Goal: Find specific page/section: Find specific page/section

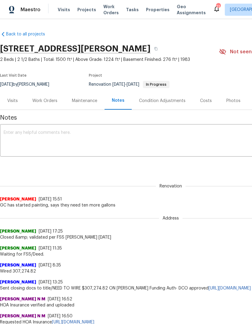
click at [85, 11] on span "Projects" at bounding box center [86, 10] width 19 height 6
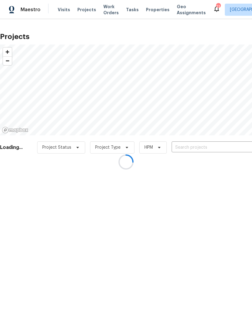
click at [190, 146] on input "text" at bounding box center [206, 147] width 69 height 9
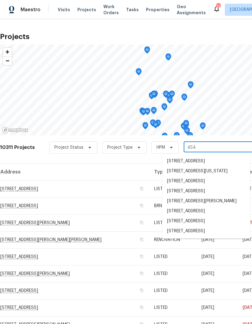
type input "4548"
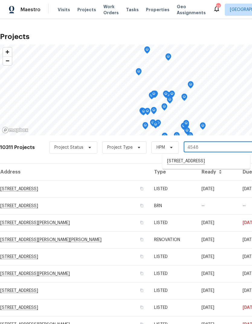
click at [193, 166] on li "[STREET_ADDRESS]" at bounding box center [207, 161] width 88 height 10
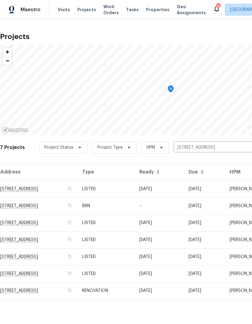
click at [135, 289] on td "RENOVATION" at bounding box center [105, 290] width 57 height 17
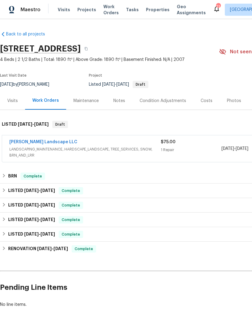
click at [41, 141] on link "[PERSON_NAME] Landscape LLC" at bounding box center [43, 142] width 68 height 4
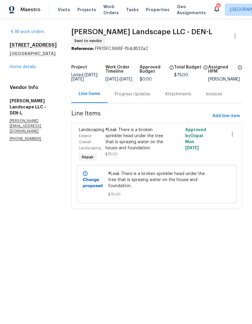
click at [28, 69] on link "Home details" at bounding box center [23, 67] width 26 height 4
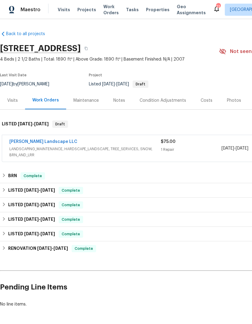
scroll to position [0, 0]
